Goal: Transaction & Acquisition: Purchase product/service

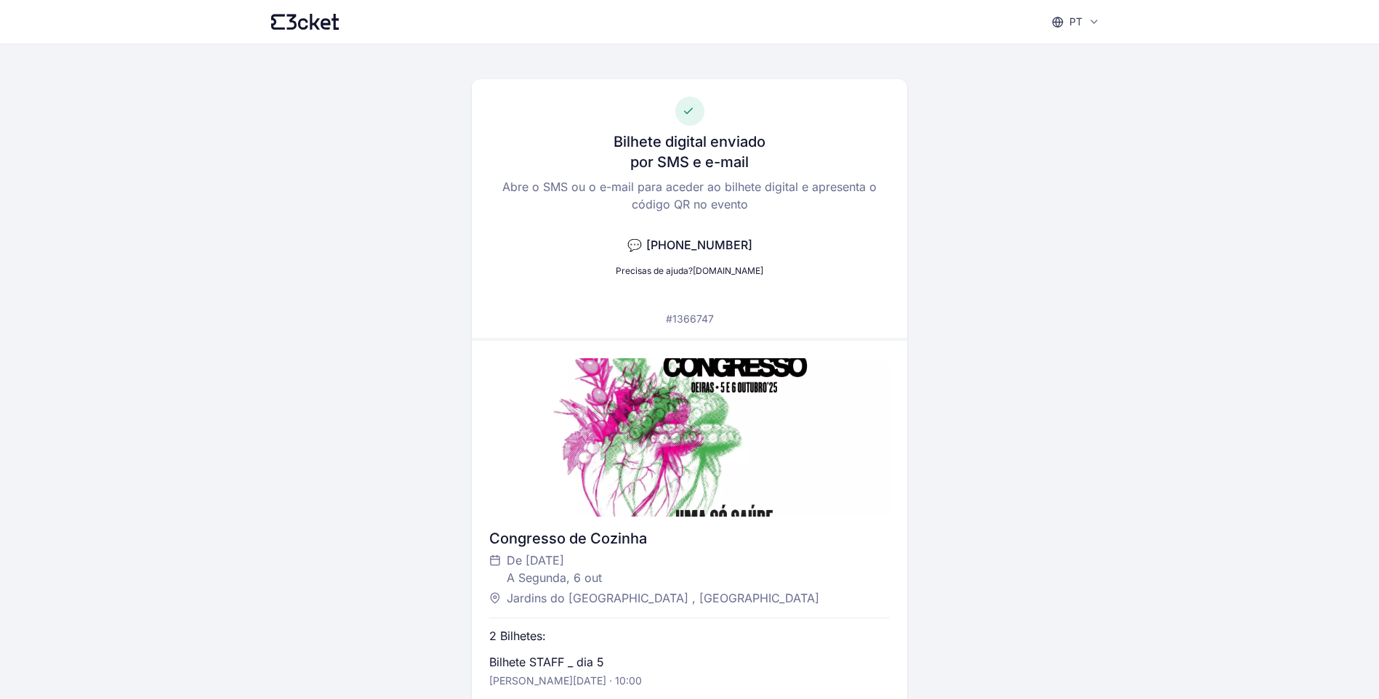
click at [1214, 636] on div "pt English Português Català Español Français Bilhete digital enviado por SMS e …" at bounding box center [689, 482] width 1379 height 965
